Goal: Complete application form

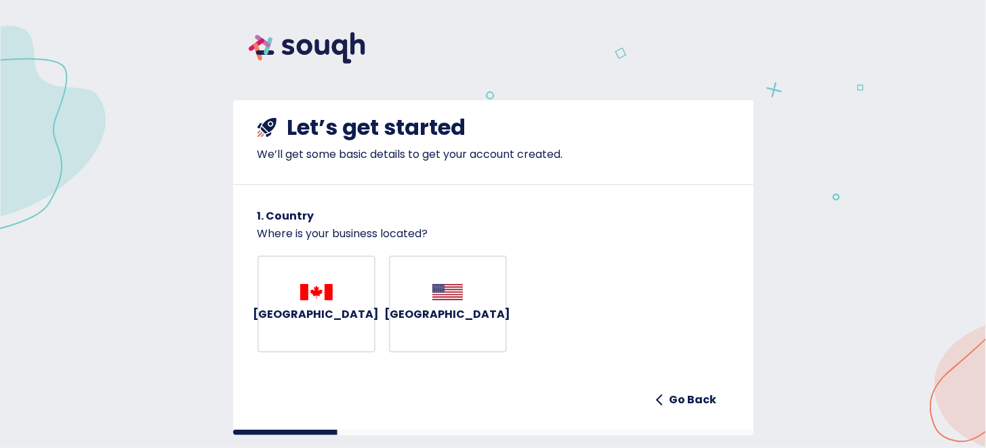
click at [315, 274] on button "[GEOGRAPHIC_DATA]" at bounding box center [317, 305] width 118 height 98
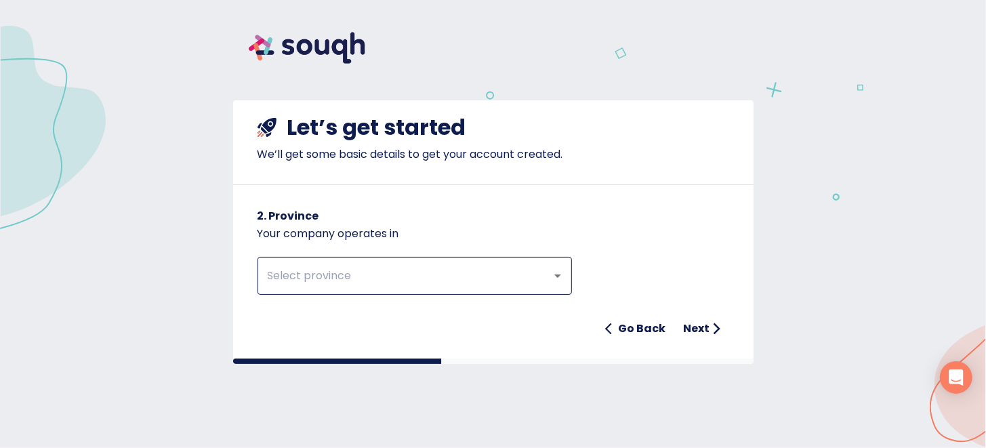
click at [292, 273] on input "text" at bounding box center [396, 276] width 264 height 26
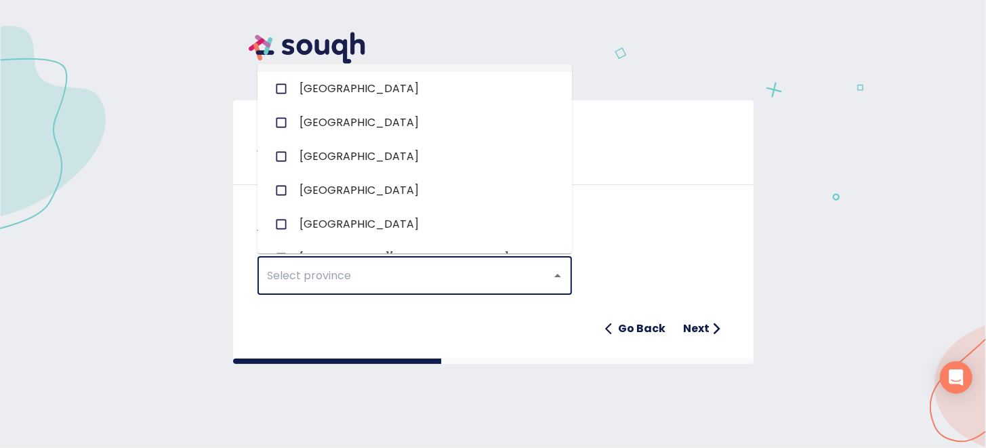
scroll to position [135, 0]
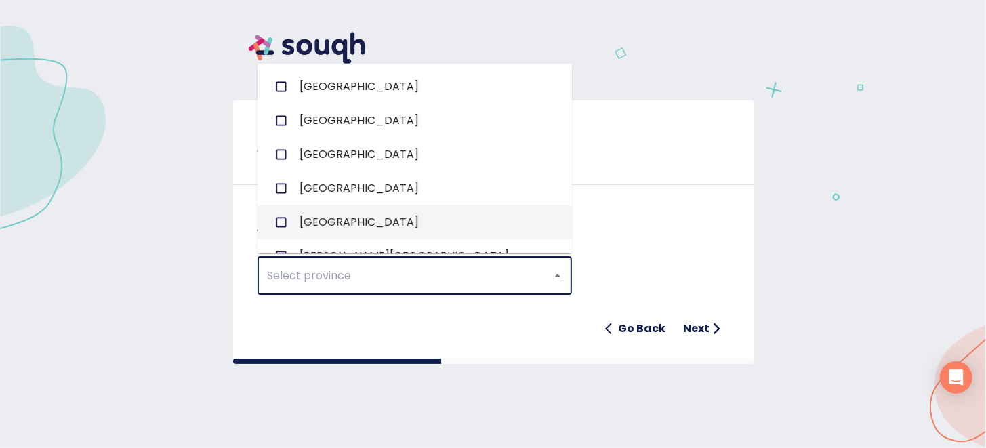
click at [313, 230] on li "[GEOGRAPHIC_DATA]" at bounding box center [415, 222] width 315 height 34
checkbox input "true"
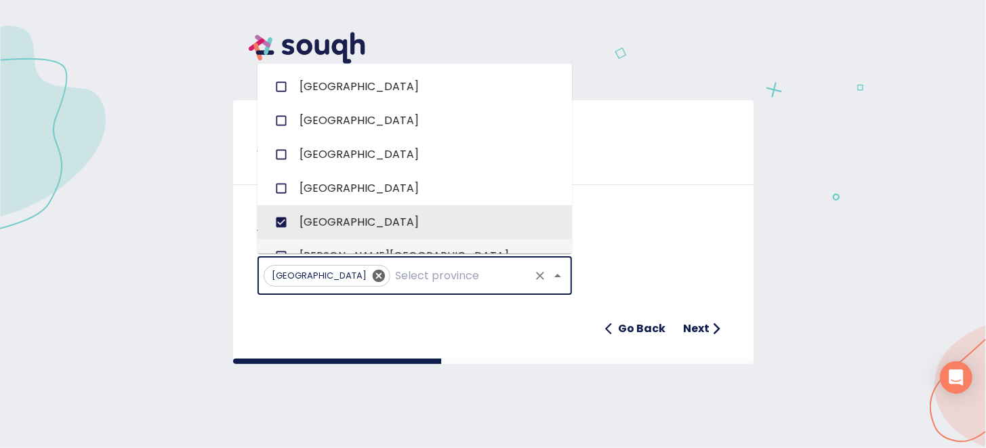
click at [708, 331] on h6 "Next" at bounding box center [697, 328] width 26 height 19
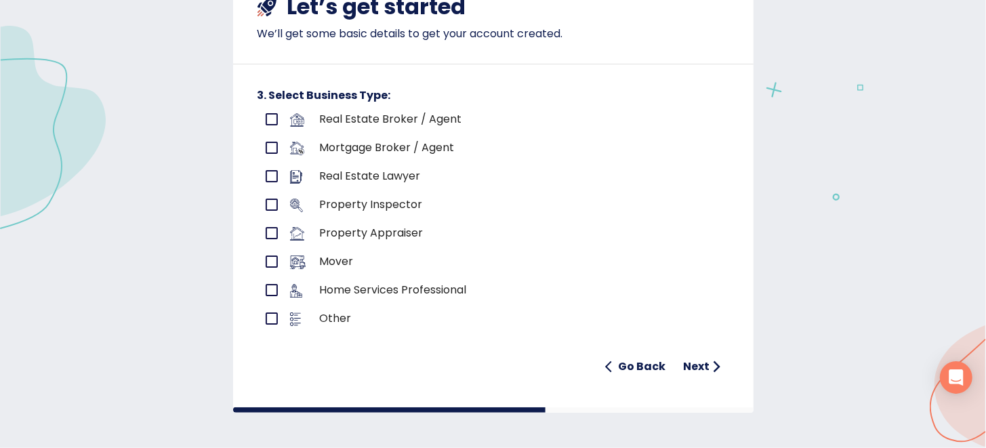
scroll to position [121, 0]
click at [266, 120] on input "primary checkbox" at bounding box center [272, 118] width 28 height 28
checkbox input "true"
click at [701, 363] on h6 "Next" at bounding box center [697, 366] width 26 height 19
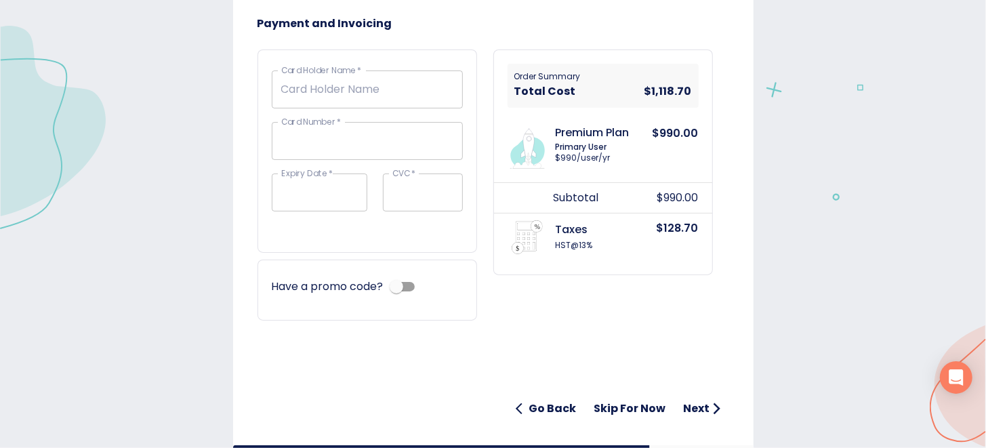
scroll to position [648, 0]
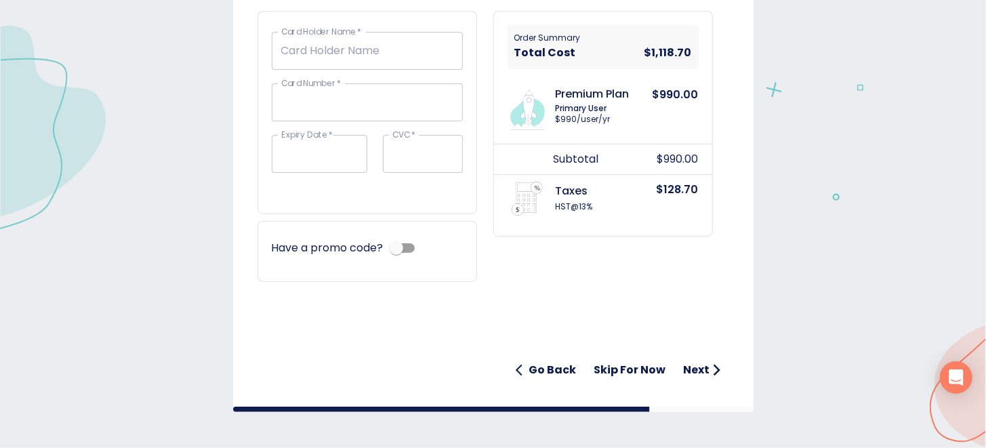
click at [622, 365] on h6 "Skip for now" at bounding box center [631, 370] width 72 height 19
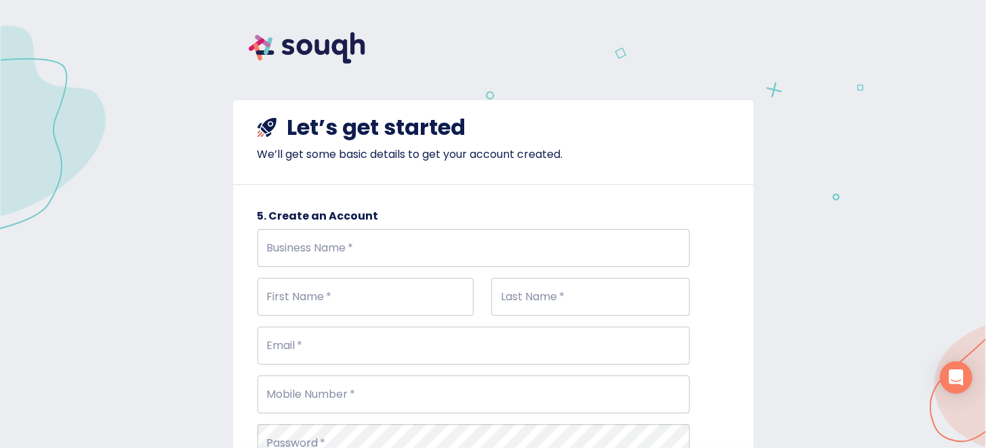
scroll to position [0, 0]
